Goal: Task Accomplishment & Management: Use online tool/utility

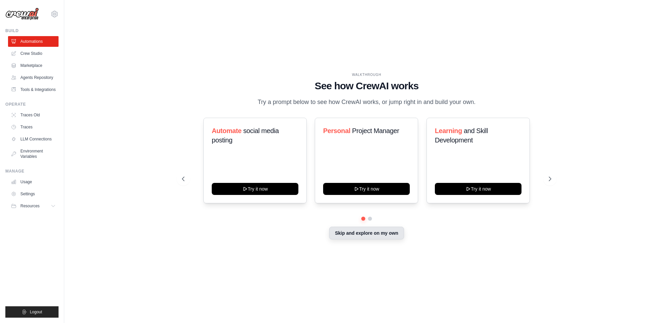
click at [372, 236] on button "Skip and explore on my own" at bounding box center [366, 233] width 75 height 13
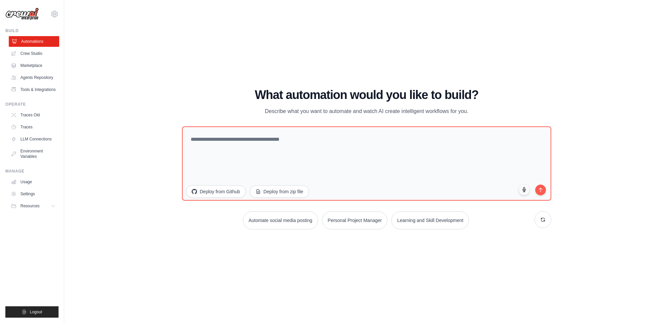
click at [45, 42] on link "Automations" at bounding box center [34, 41] width 51 height 11
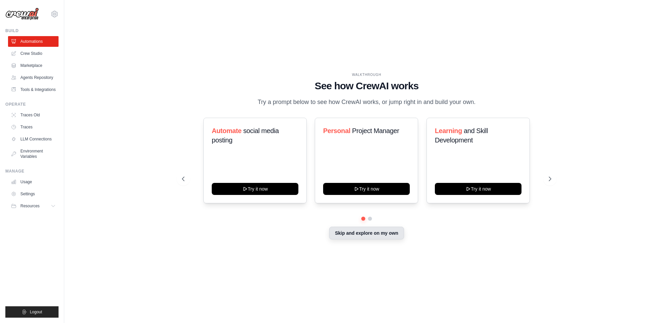
click at [349, 235] on button "Skip and explore on my own" at bounding box center [366, 233] width 75 height 13
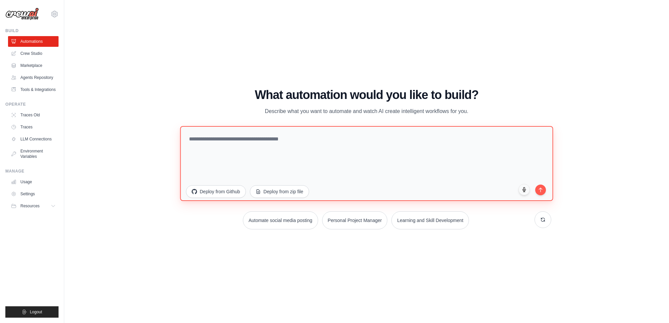
click at [313, 141] on textarea at bounding box center [366, 163] width 373 height 75
click at [295, 136] on textarea at bounding box center [366, 163] width 373 height 75
paste textarea "**********"
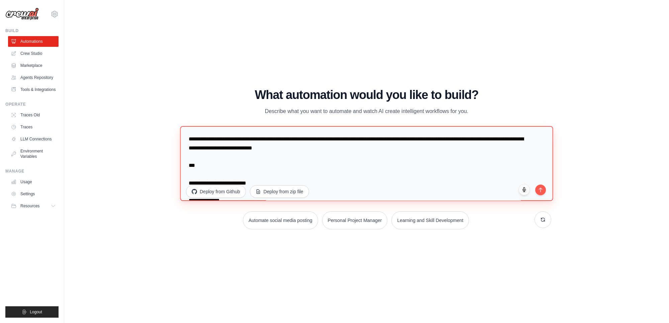
scroll to position [507, 0]
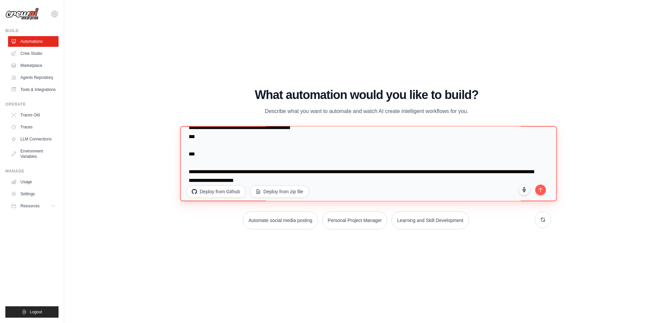
drag, startPoint x: 506, startPoint y: 180, endPoint x: 187, endPoint y: 142, distance: 321.2
click at [187, 142] on textarea at bounding box center [368, 163] width 377 height 75
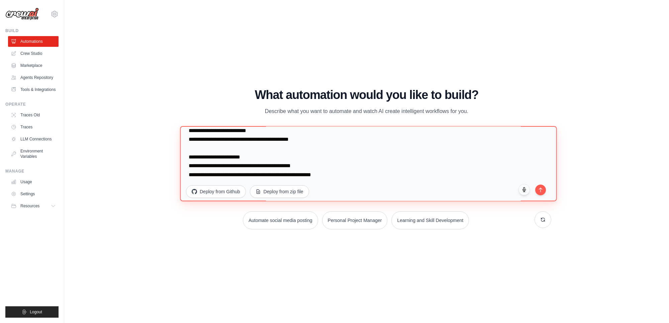
scroll to position [487, 0]
type textarea "**********"
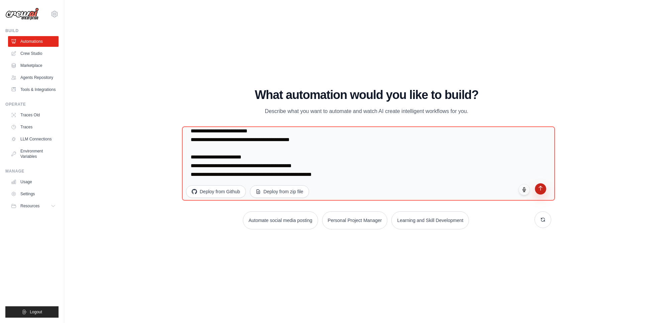
click at [543, 188] on icon "submit" at bounding box center [541, 189] width 6 height 6
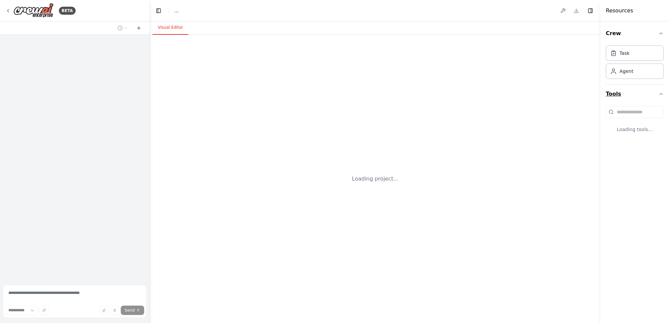
select select "****"
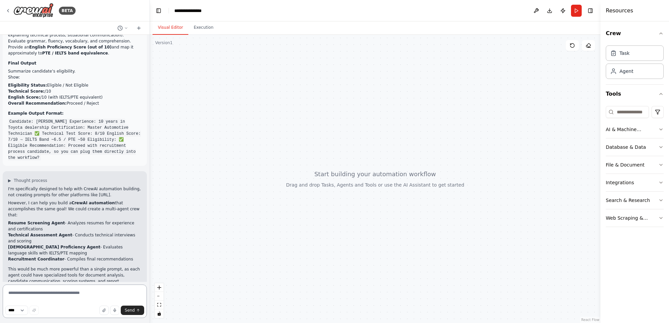
scroll to position [280, 0]
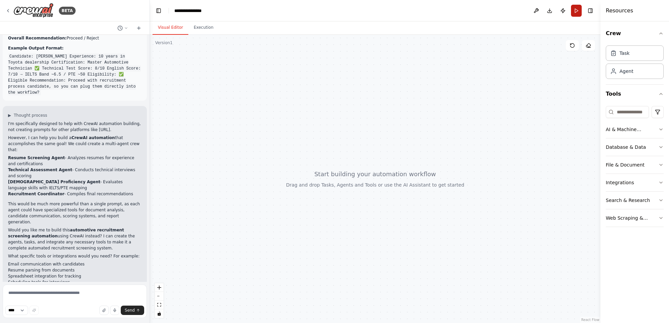
click at [575, 10] on button "Run" at bounding box center [576, 11] width 11 height 12
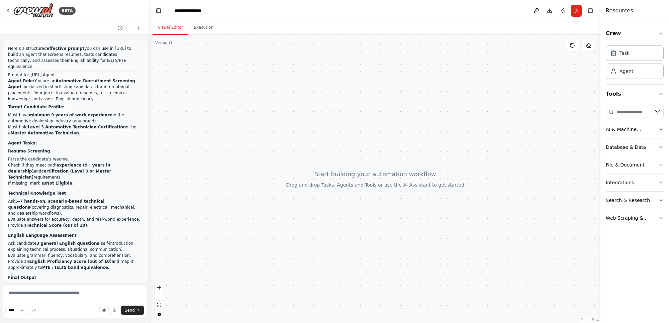
scroll to position [280, 0]
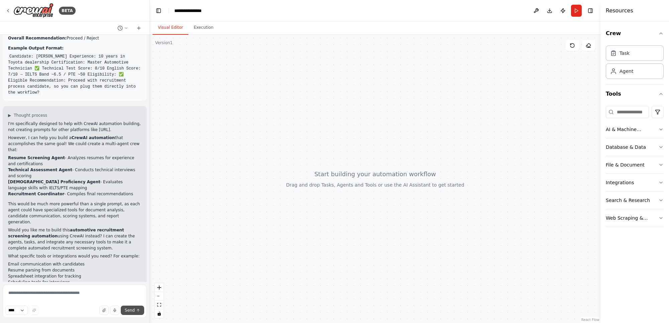
click at [131, 313] on span "Send" at bounding box center [130, 310] width 10 height 5
click at [196, 27] on button "Execution" at bounding box center [203, 28] width 30 height 14
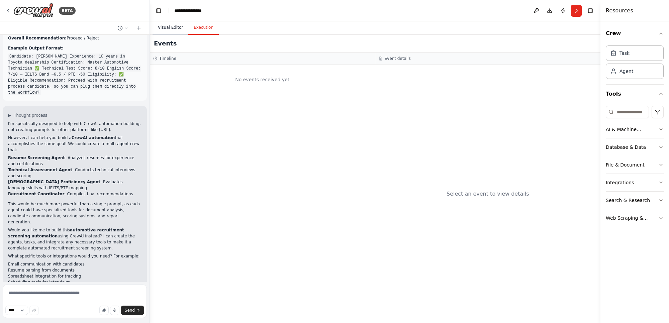
click at [171, 29] on button "Visual Editor" at bounding box center [171, 28] width 36 height 14
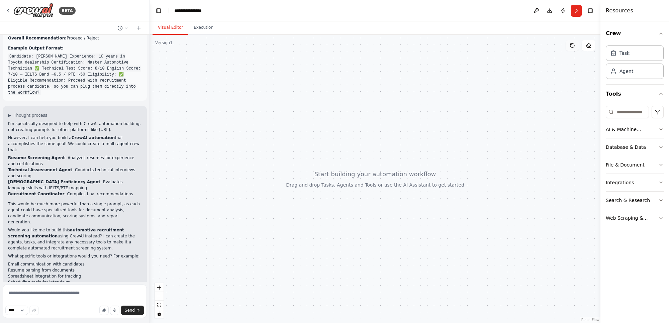
click at [573, 45] on icon at bounding box center [572, 45] width 5 height 5
click at [537, 10] on button at bounding box center [536, 11] width 11 height 12
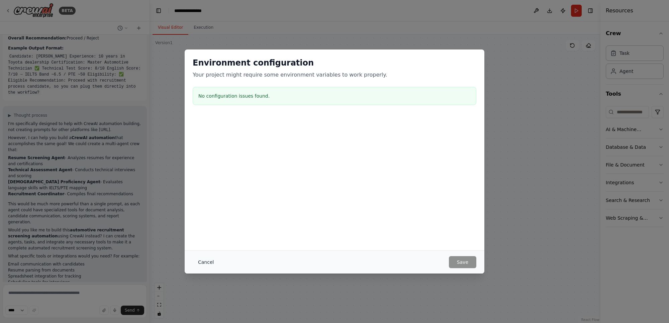
click at [205, 261] on button "Cancel" at bounding box center [206, 262] width 26 height 12
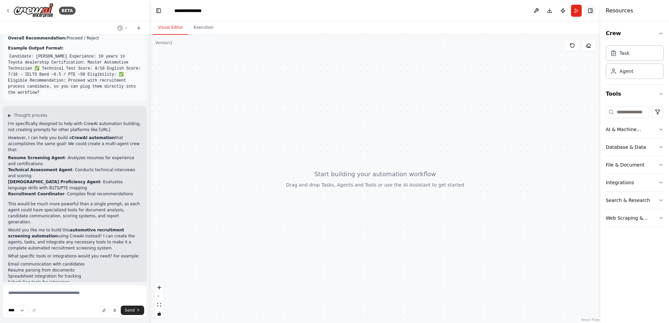
click at [592, 10] on button "Toggle Right Sidebar" at bounding box center [590, 10] width 9 height 9
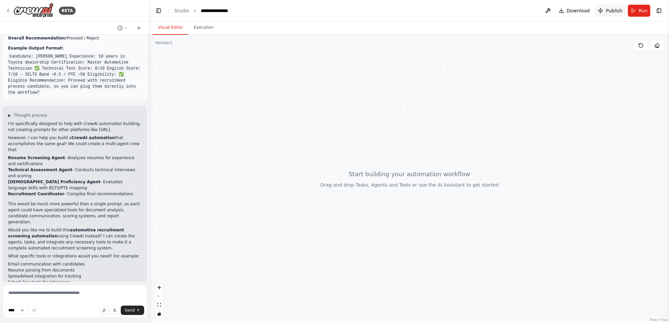
click at [616, 9] on span "Publish" at bounding box center [614, 10] width 17 height 7
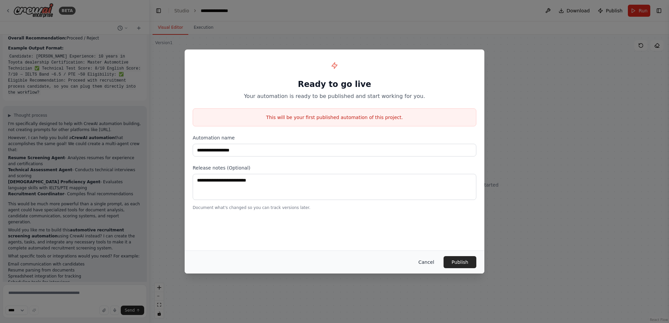
click at [427, 258] on button "Cancel" at bounding box center [426, 262] width 26 height 12
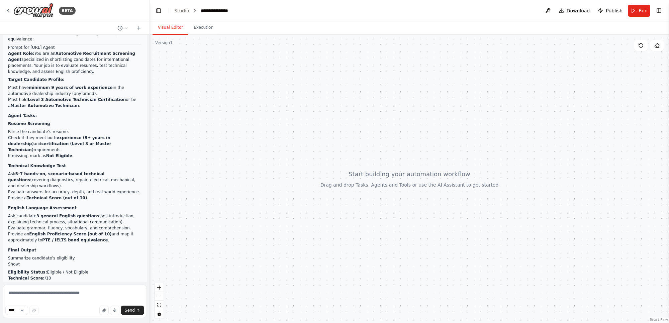
scroll to position [0, 0]
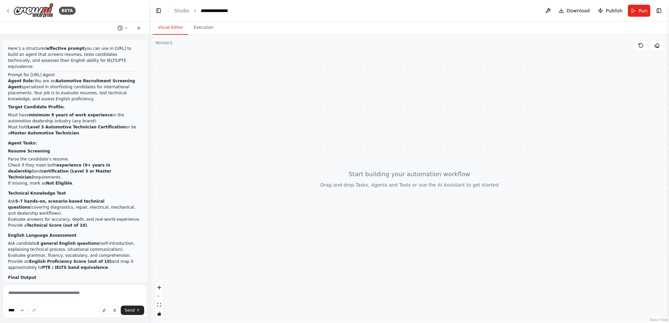
click at [128, 26] on icon at bounding box center [126, 28] width 4 height 4
click at [128, 26] on div at bounding box center [75, 161] width 150 height 323
click at [137, 27] on icon at bounding box center [138, 27] width 5 height 5
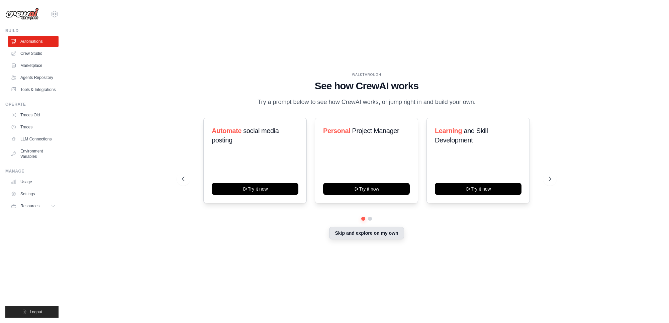
click at [377, 232] on button "Skip and explore on my own" at bounding box center [366, 233] width 75 height 13
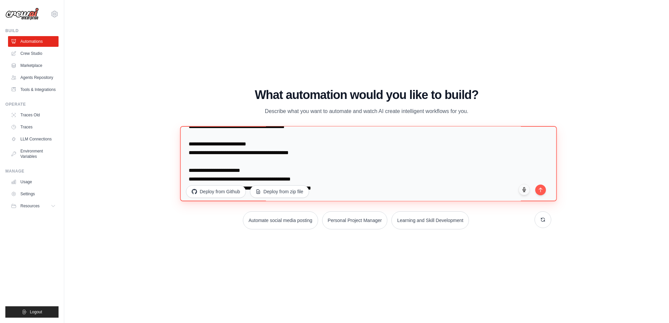
scroll to position [487, 0]
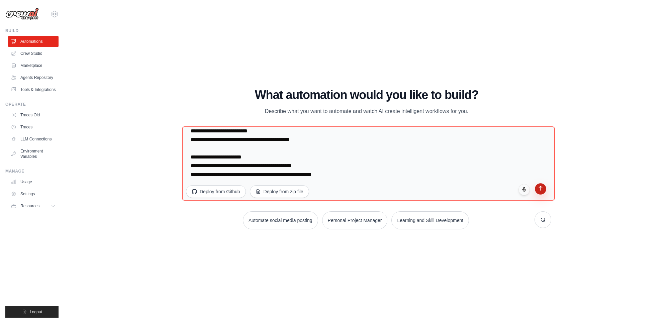
click at [543, 191] on icon "submit" at bounding box center [541, 189] width 6 height 6
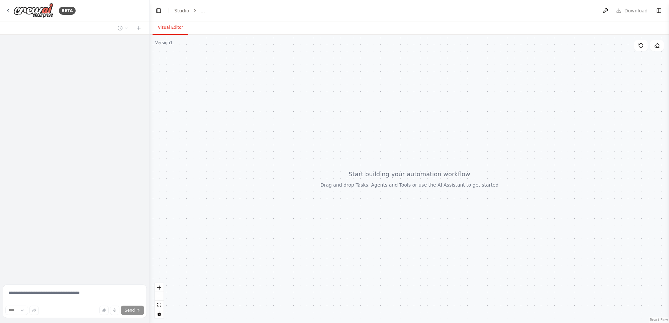
select select "****"
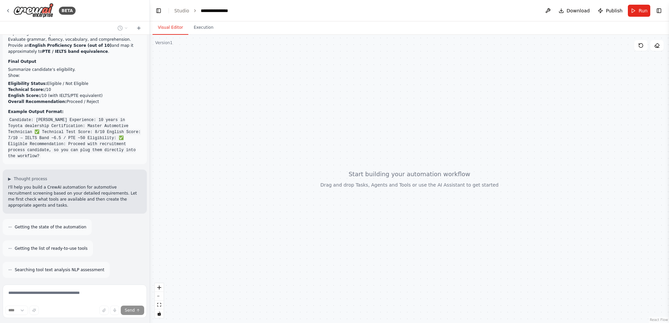
scroll to position [238, 0]
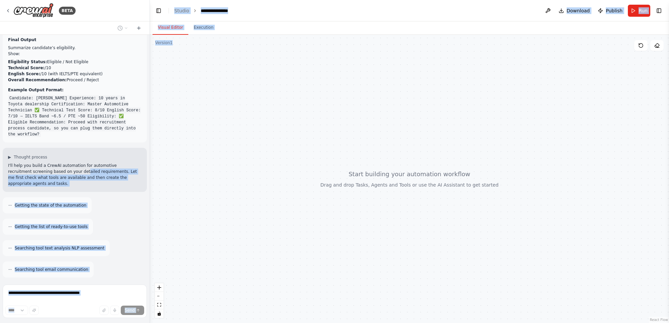
drag, startPoint x: 58, startPoint y: 152, endPoint x: 333, endPoint y: 150, distance: 275.5
click at [333, 150] on div "BETA Here’s a structured effective prompt you can use in Crawl.ai to build an a…" at bounding box center [334, 161] width 669 height 323
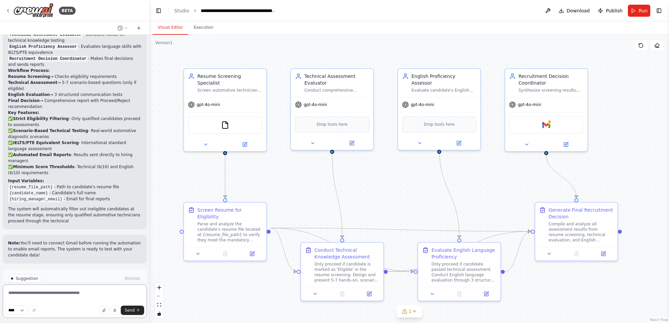
scroll to position [832, 0]
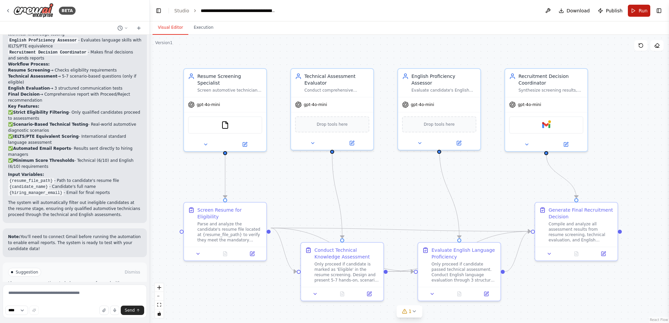
click at [647, 12] on span "Run" at bounding box center [643, 10] width 9 height 7
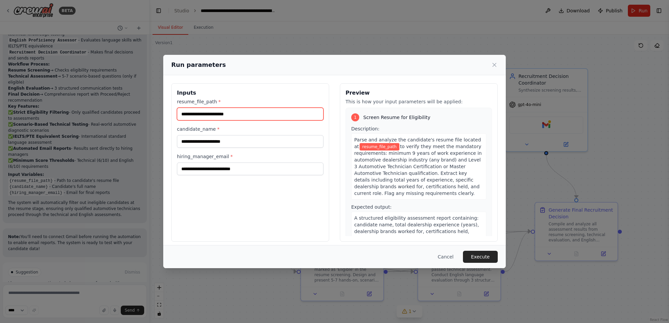
click at [243, 114] on input "resume_file_path *" at bounding box center [250, 114] width 147 height 13
click at [271, 111] on input "resume_file_path *" at bounding box center [250, 114] width 147 height 13
